Goal: Information Seeking & Learning: Learn about a topic

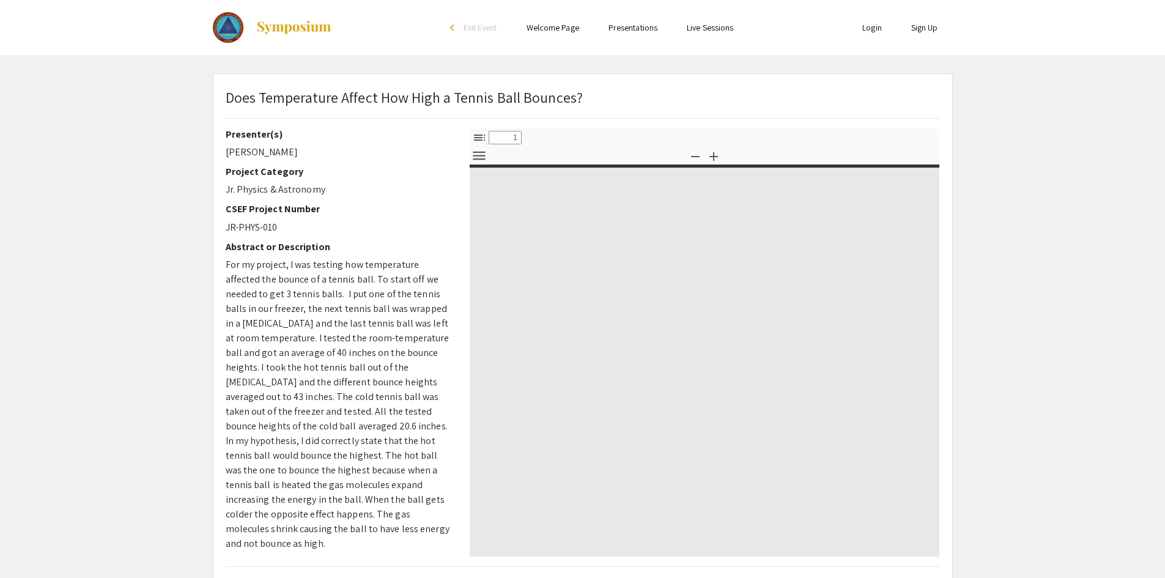
select select "custom"
type input "0"
select select "custom"
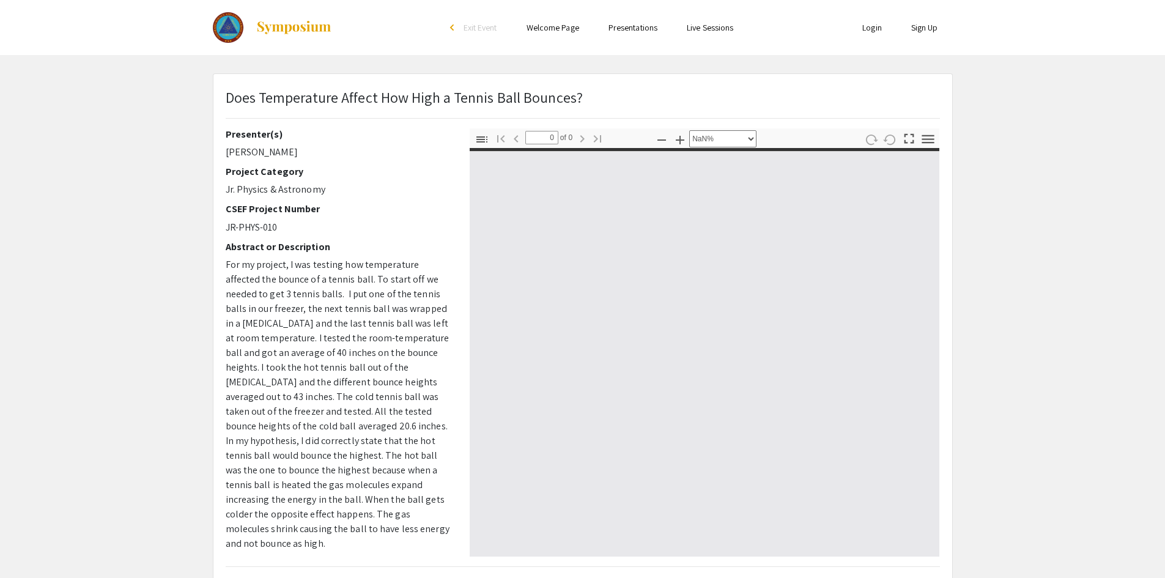
type input "1"
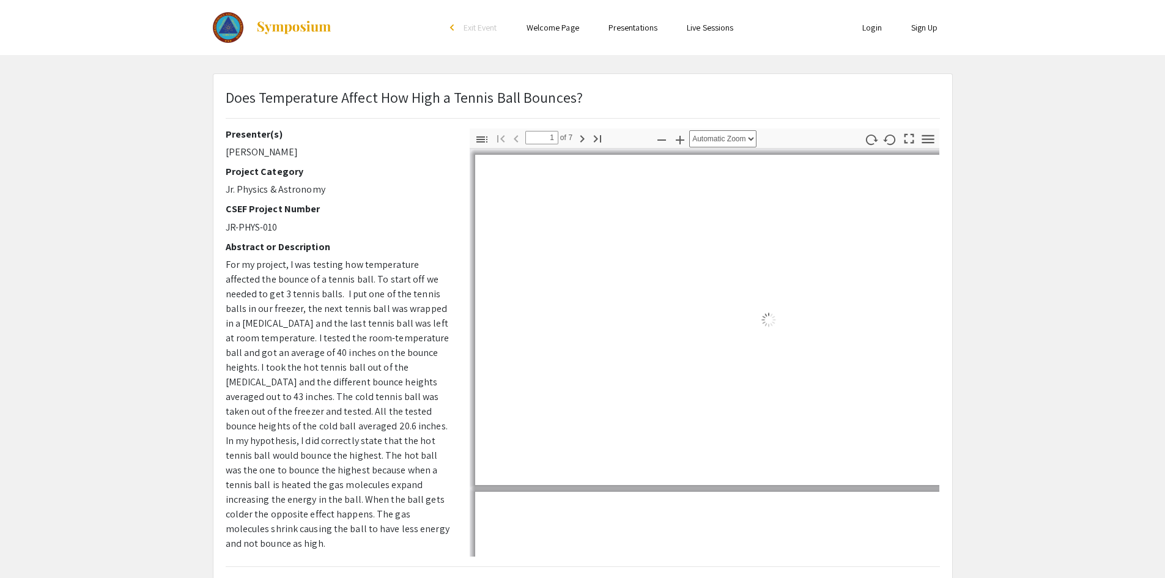
select select "auto"
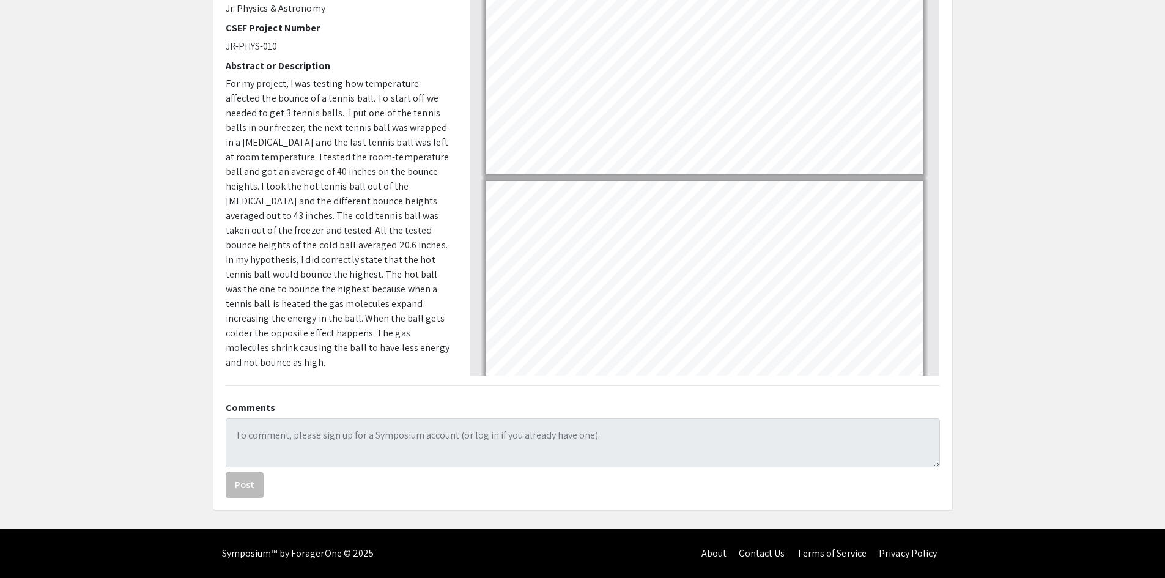
click at [892, 34] on div at bounding box center [705, 556] width 470 height 1768
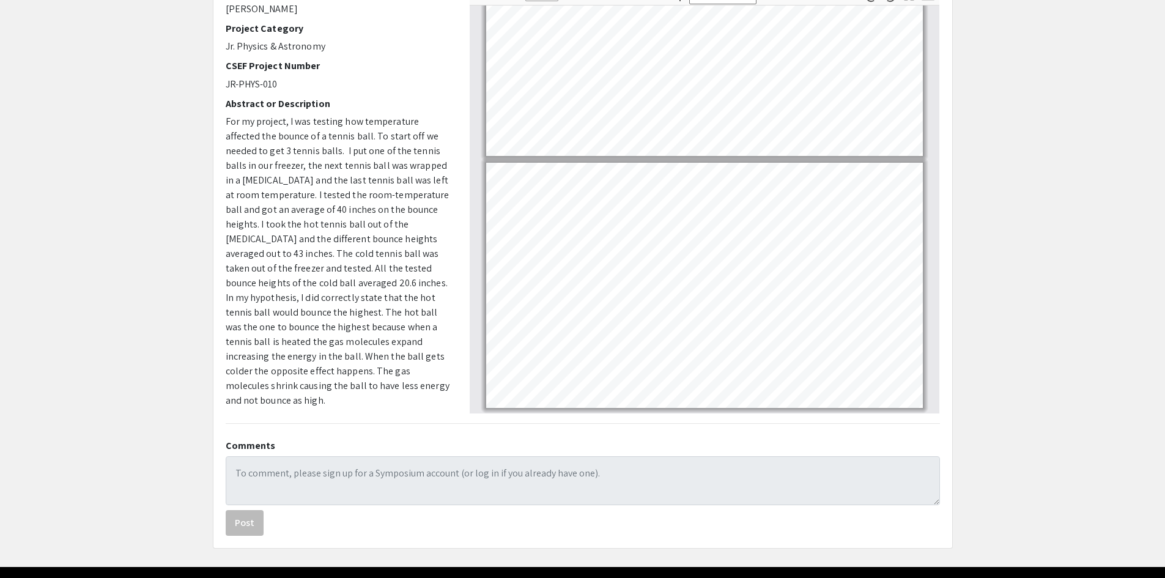
scroll to position [181, 0]
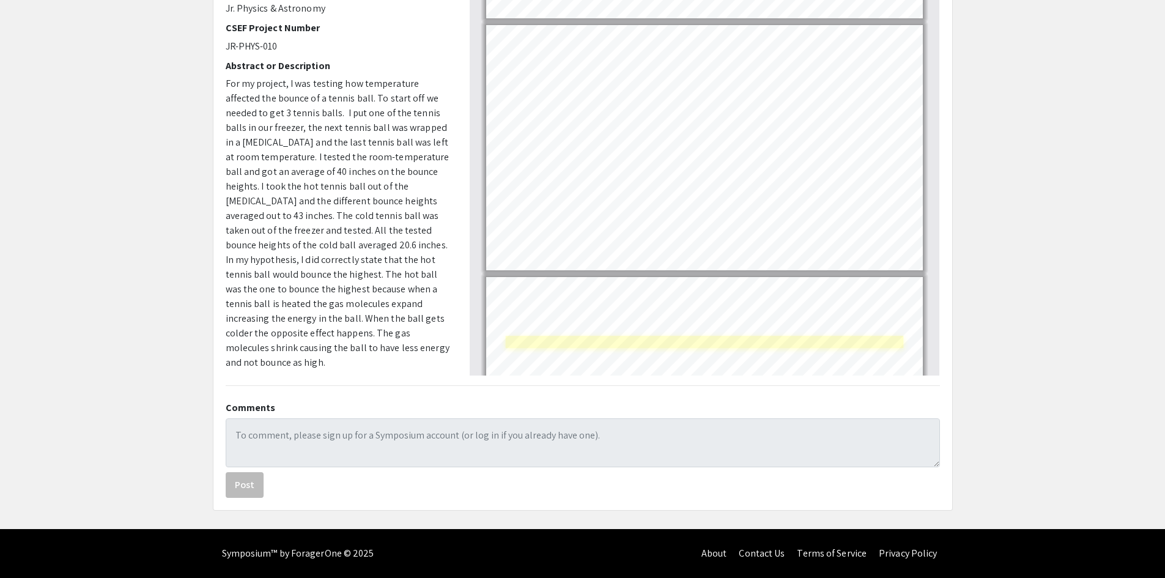
type input "7"
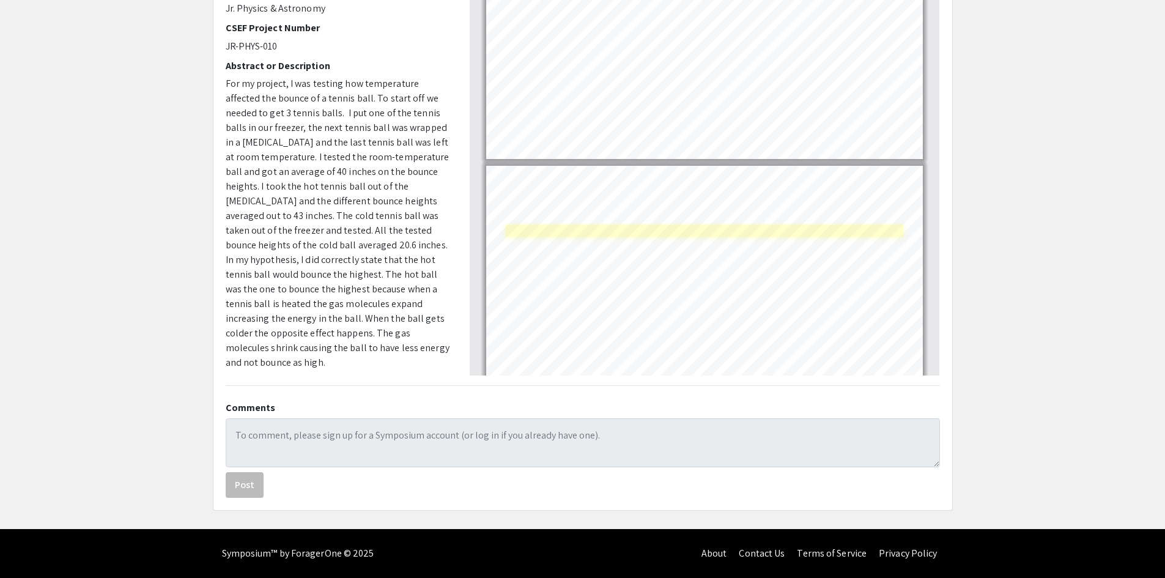
scroll to position [1361, 0]
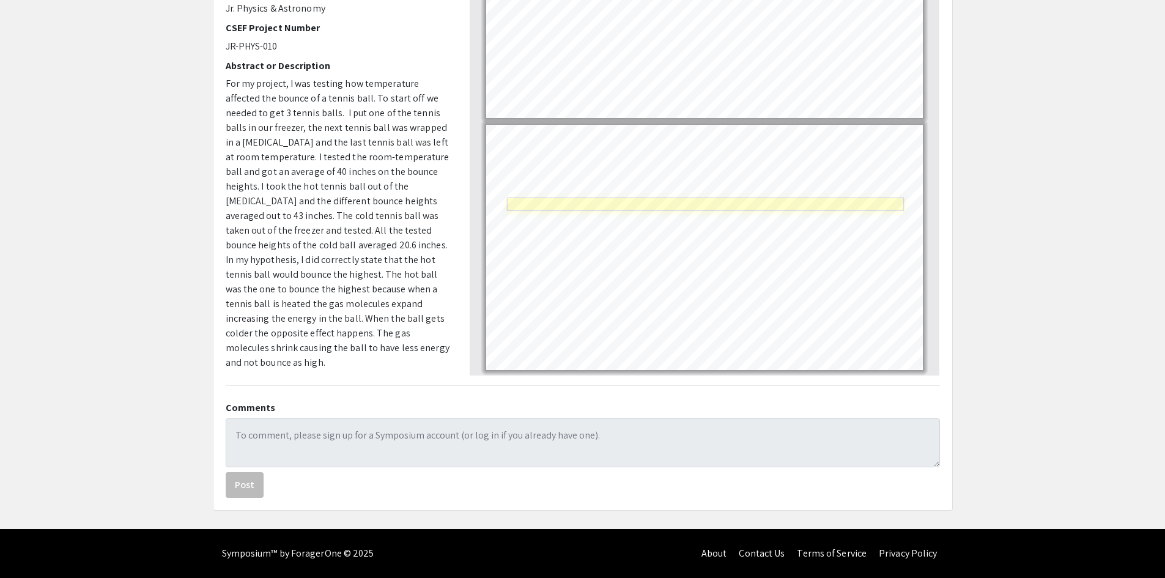
click at [633, 203] on link "Page 7" at bounding box center [704, 204] width 397 height 13
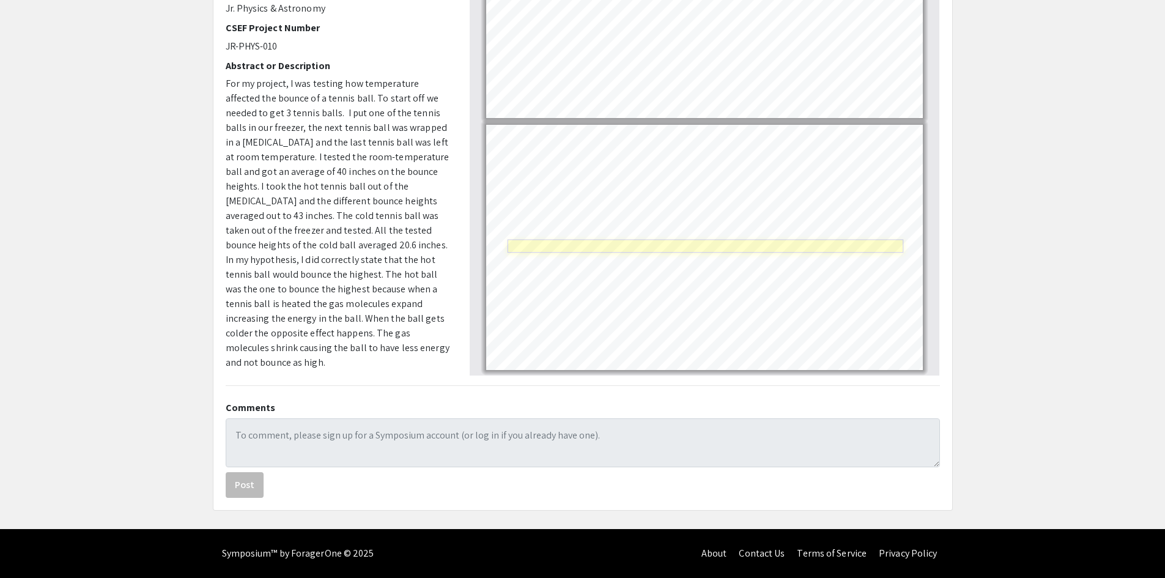
click at [692, 245] on link "Page 7" at bounding box center [705, 246] width 396 height 13
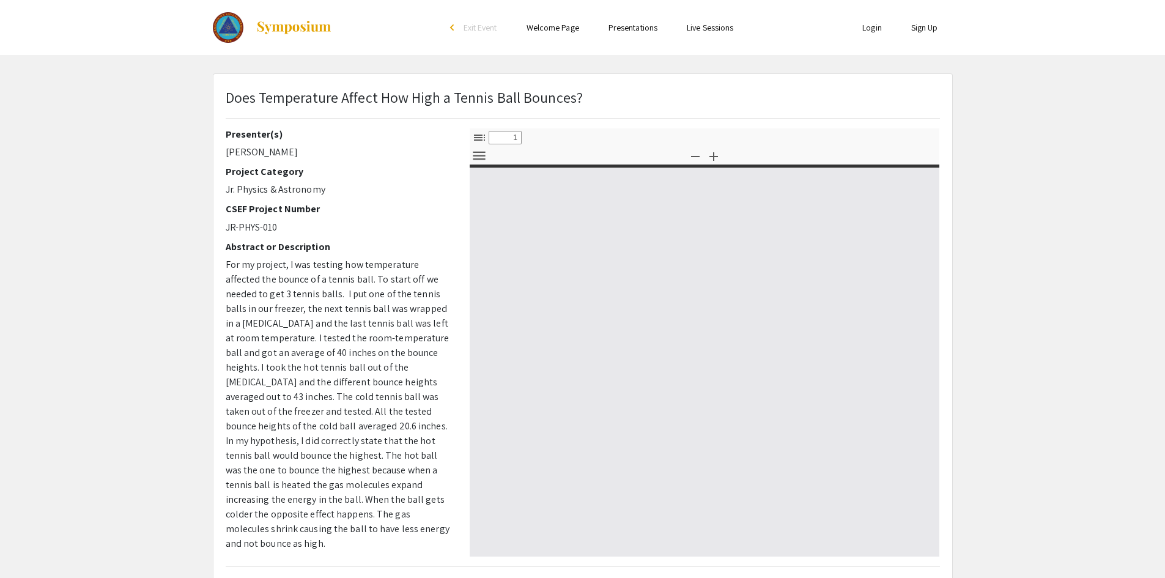
select select "custom"
type input "0"
select select "custom"
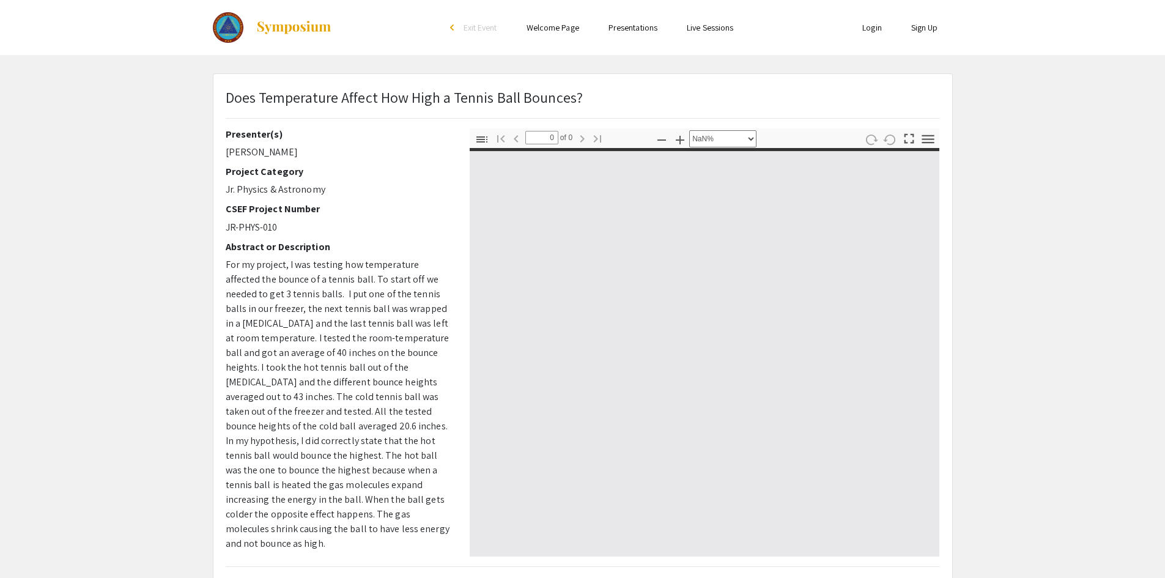
type input "1"
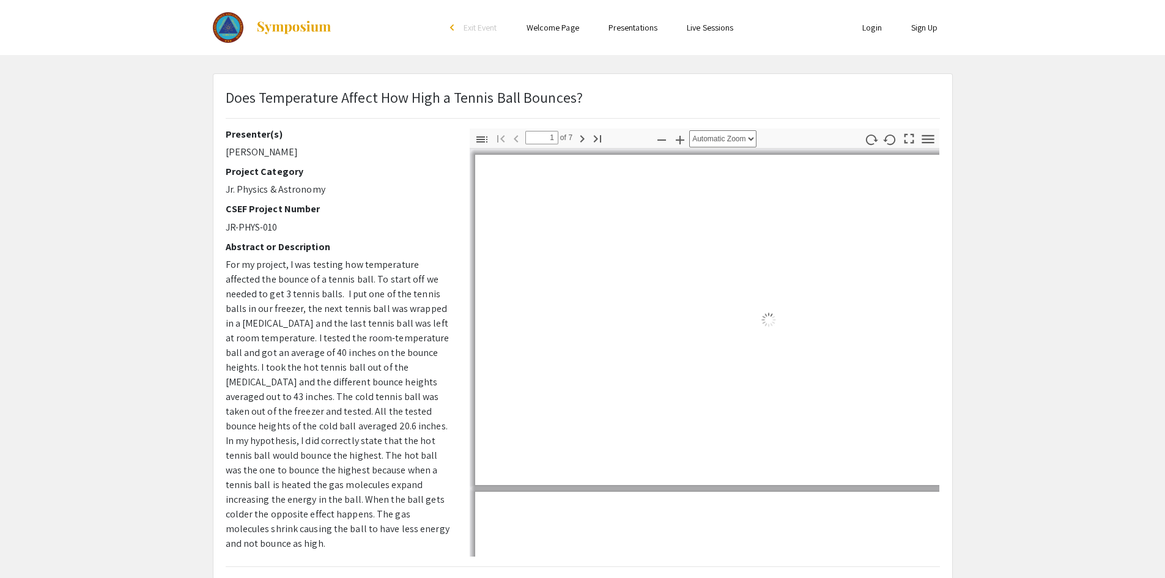
select select "auto"
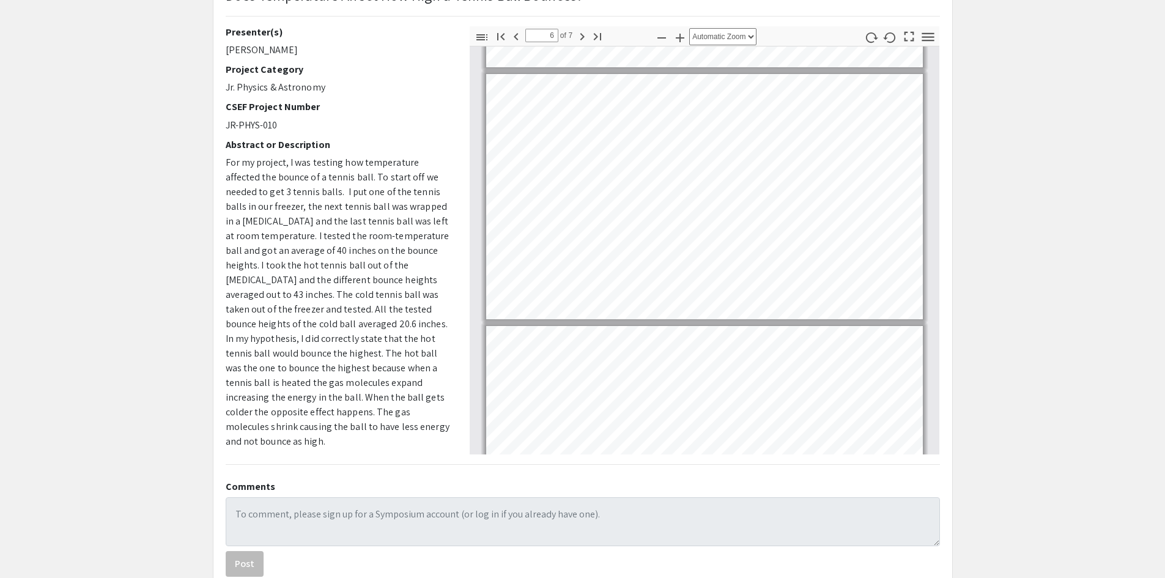
scroll to position [122, 0]
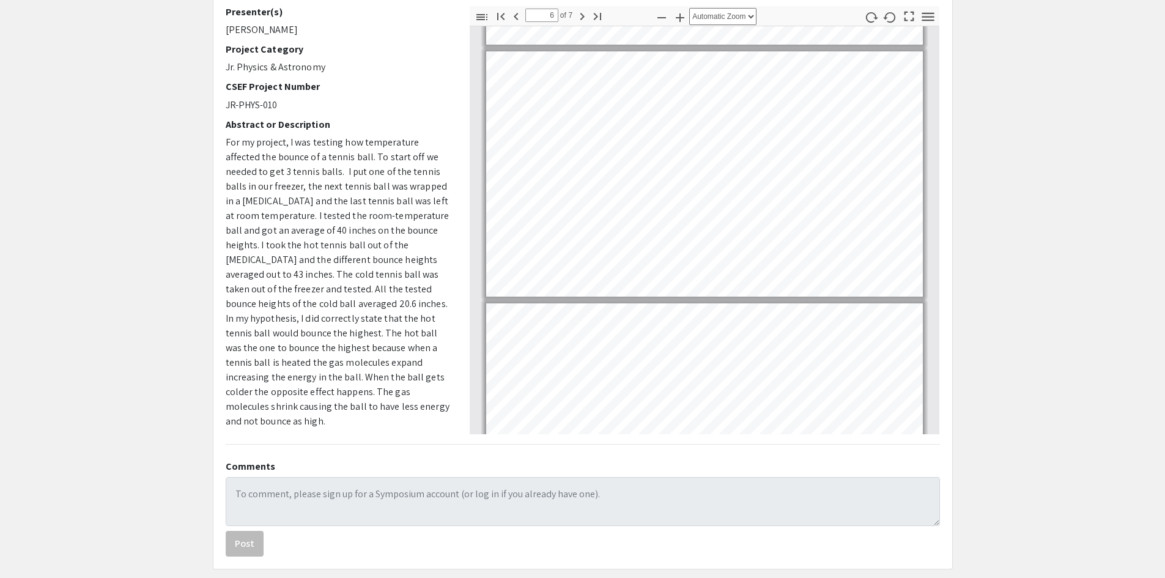
drag, startPoint x: 464, startPoint y: 283, endPoint x: 465, endPoint y: 231, distance: 52.0
click at [465, 231] on div "Thumbnails Document Outline Attachments Layers Current Outline Item Toggle Side…" at bounding box center [704, 220] width 489 height 428
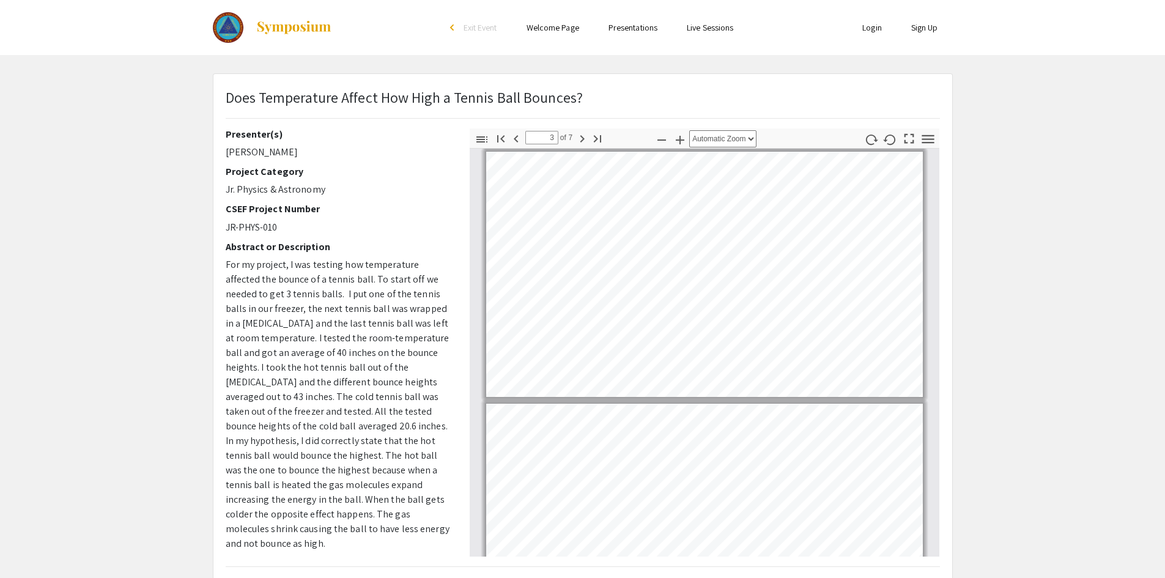
scroll to position [510, 0]
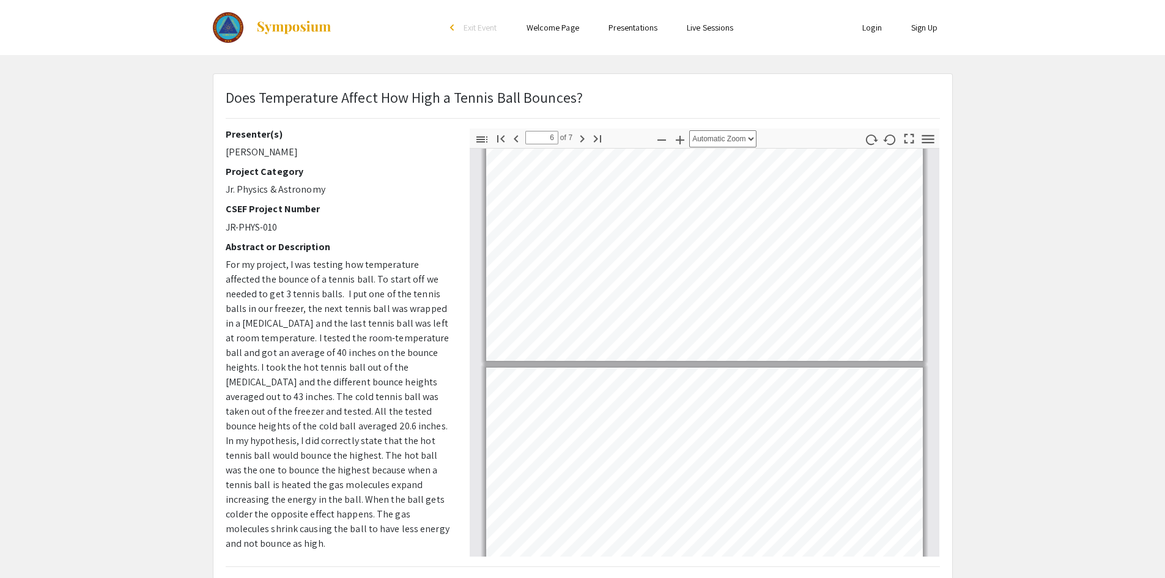
type input "7"
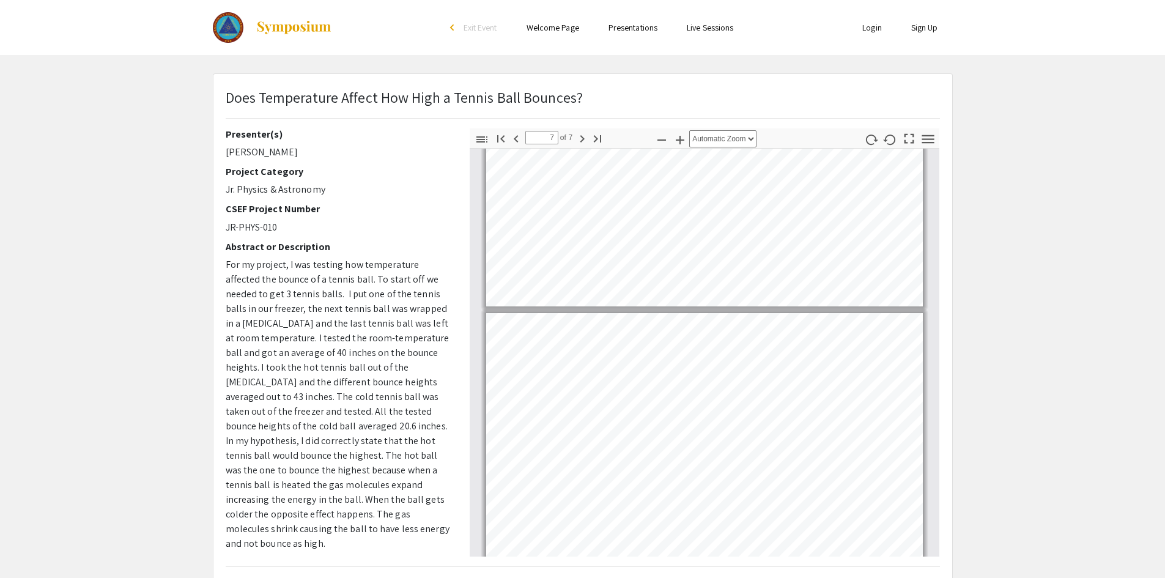
scroll to position [1361, 0]
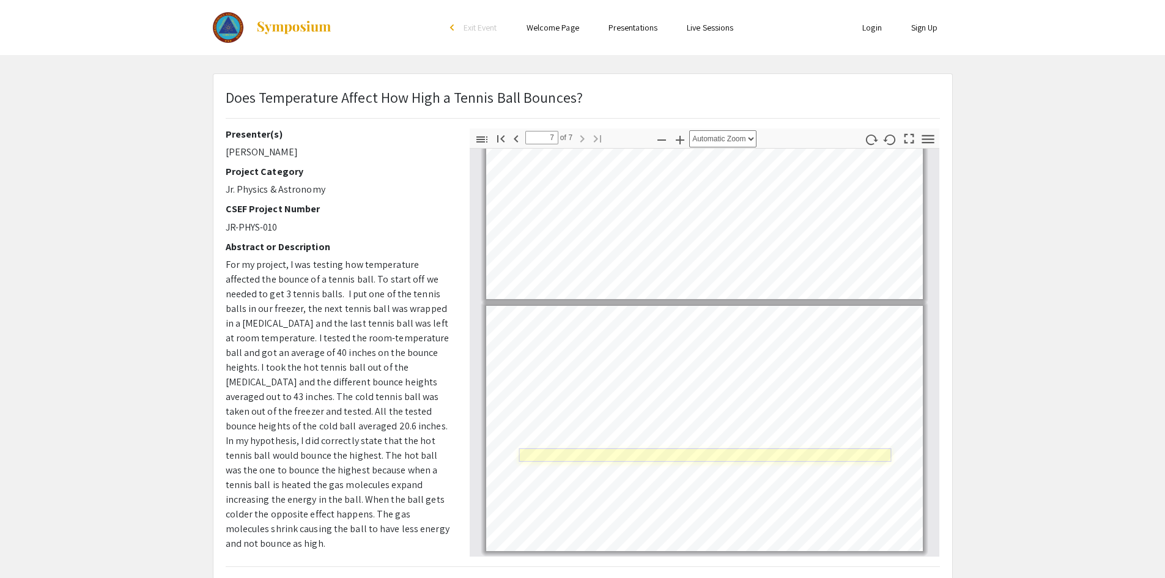
click at [549, 457] on link "Page 7" at bounding box center [705, 454] width 372 height 13
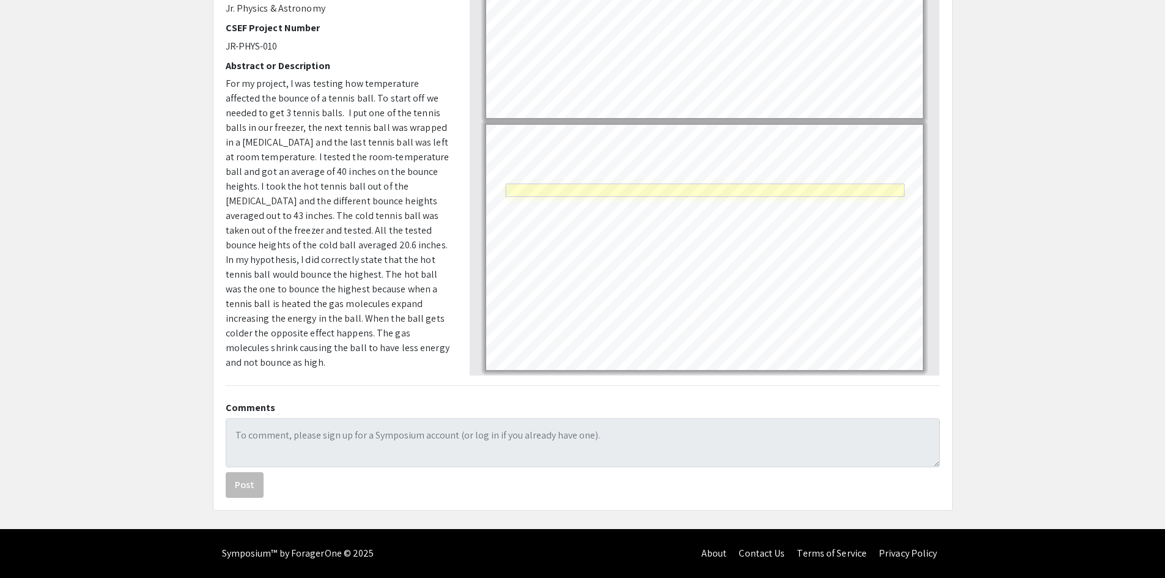
click at [669, 191] on link "Page 7" at bounding box center [705, 190] width 399 height 13
click at [687, 208] on link "Page 7" at bounding box center [704, 204] width 397 height 13
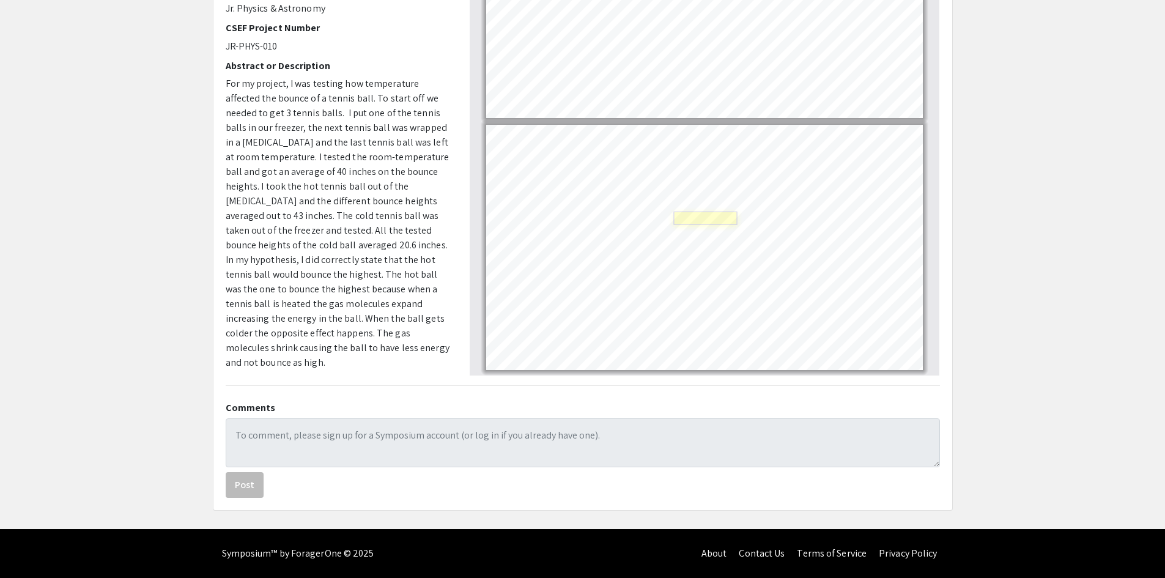
click at [694, 215] on link "Page 7" at bounding box center [705, 218] width 64 height 13
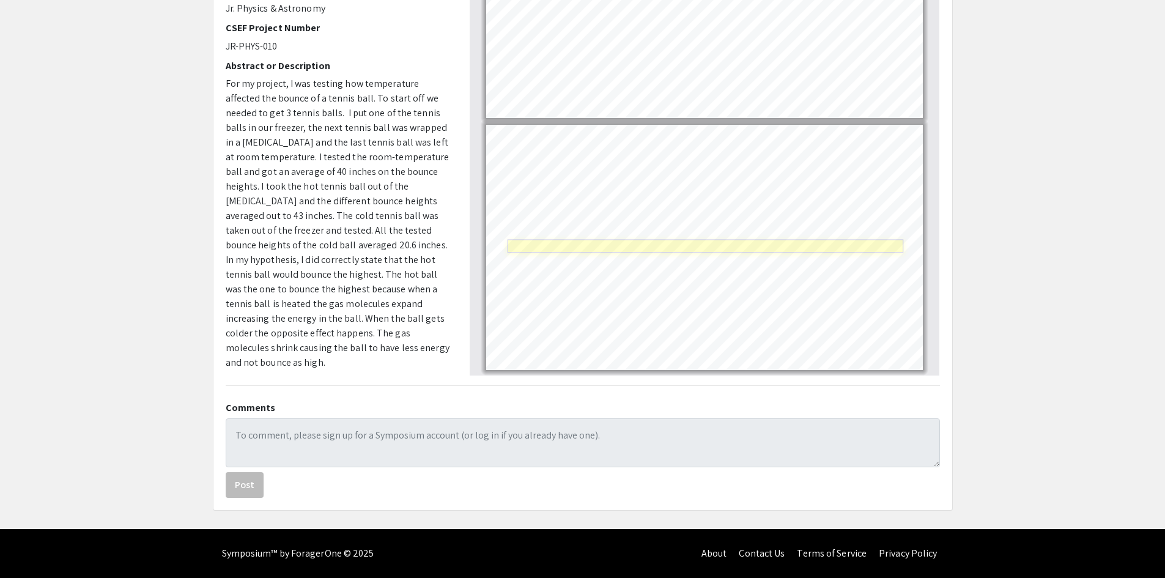
click at [576, 246] on link "Page 7" at bounding box center [705, 246] width 396 height 13
